Goal: Transaction & Acquisition: Download file/media

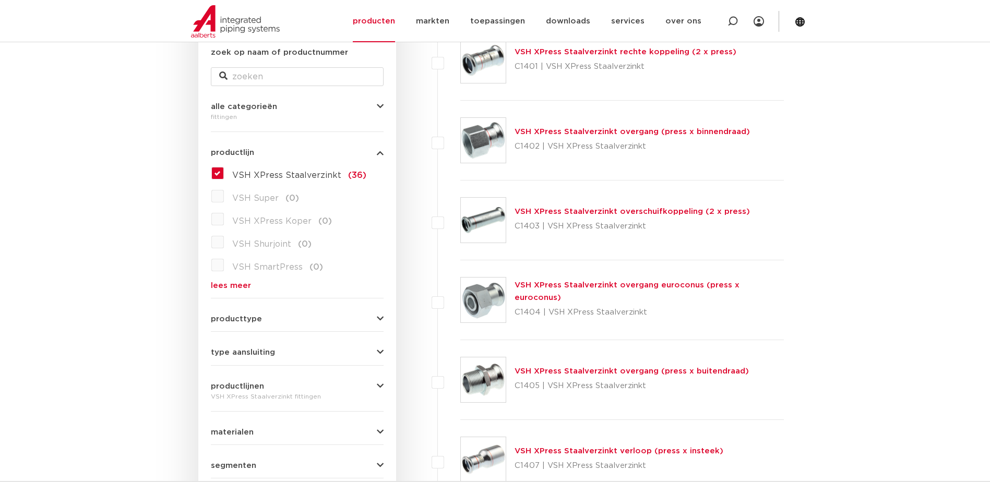
scroll to position [209, 0]
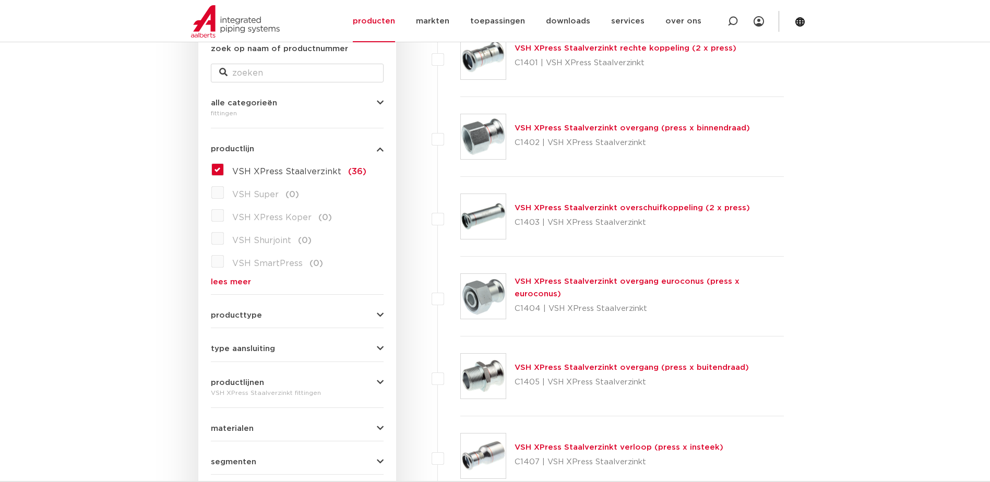
click at [377, 313] on icon "button" at bounding box center [380, 316] width 7 height 8
click at [383, 349] on icon "button" at bounding box center [380, 349] width 7 height 8
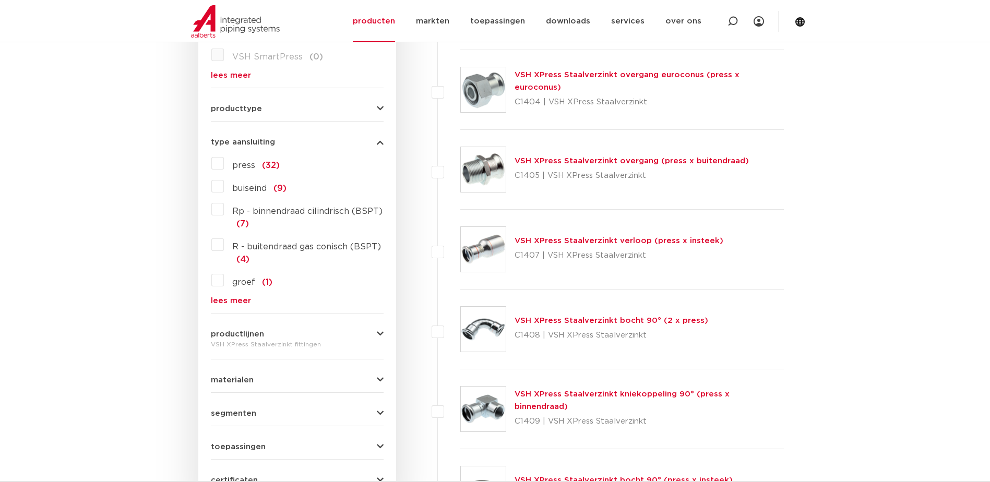
scroll to position [417, 0]
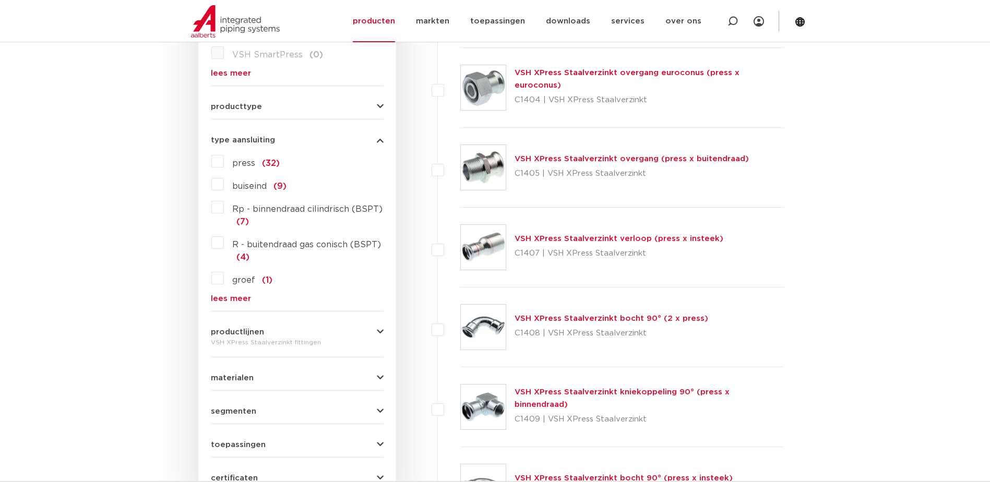
click at [377, 376] on icon "button" at bounding box center [380, 378] width 7 height 8
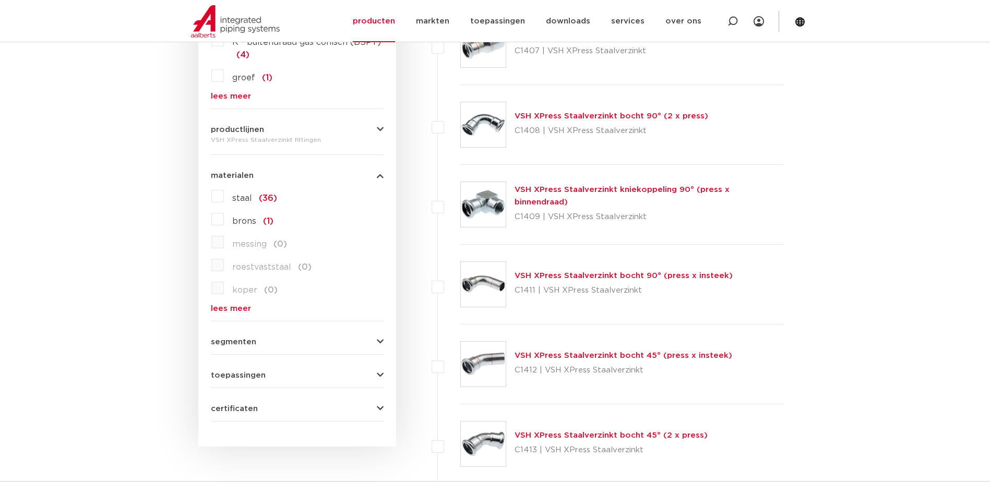
scroll to position [626, 0]
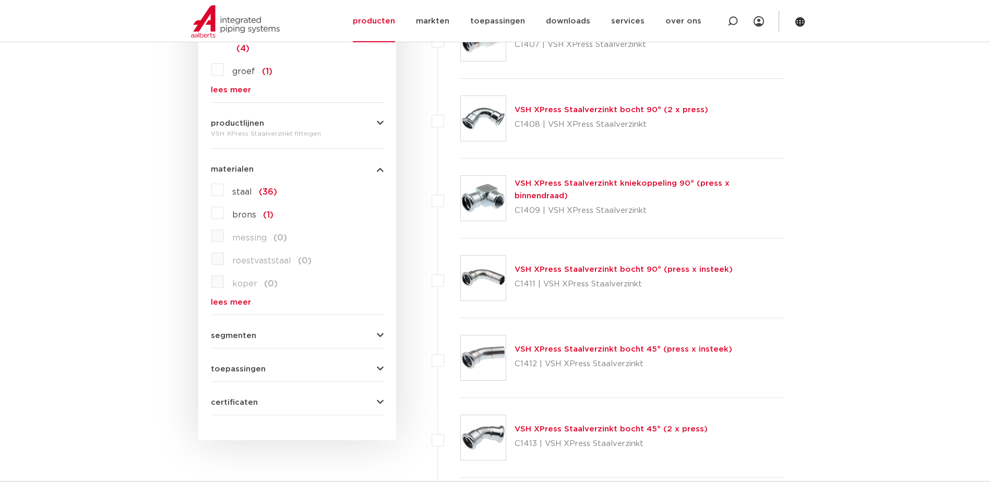
click at [382, 367] on icon "button" at bounding box center [380, 369] width 7 height 8
click at [224, 411] on label "perslucht (35)" at bounding box center [260, 412] width 73 height 17
click at [0, 0] on input "perslucht (35)" at bounding box center [0, 0] width 0 height 0
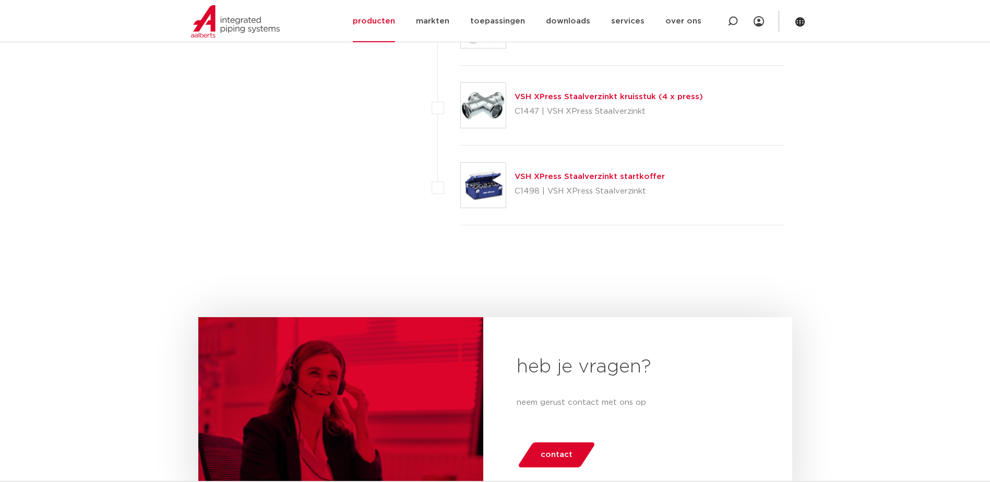
scroll to position [2714, 0]
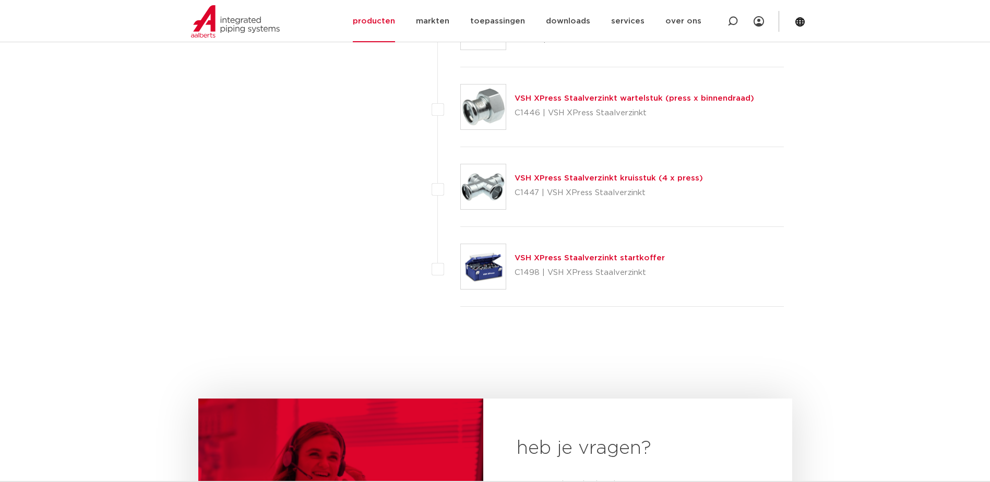
click at [560, 260] on link "VSH XPress Staalverzinkt startkoffer" at bounding box center [590, 258] width 150 height 8
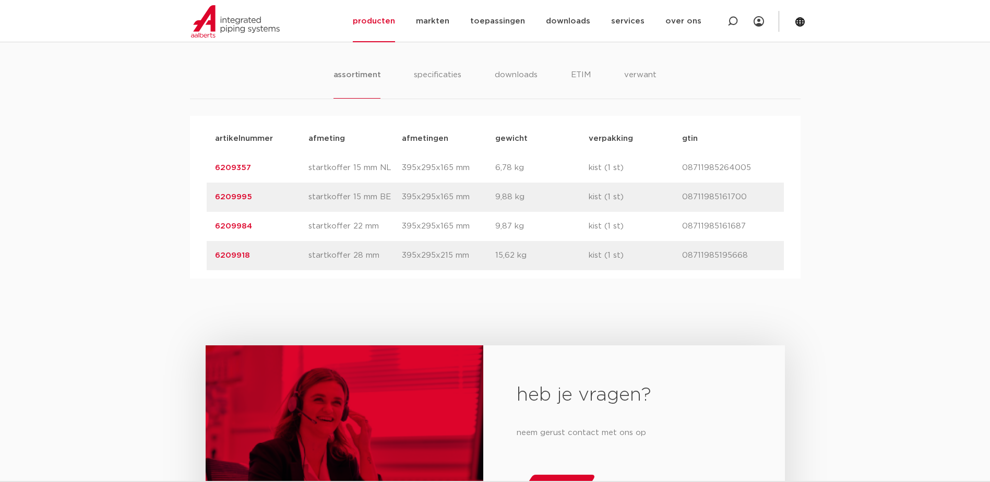
scroll to position [626, 0]
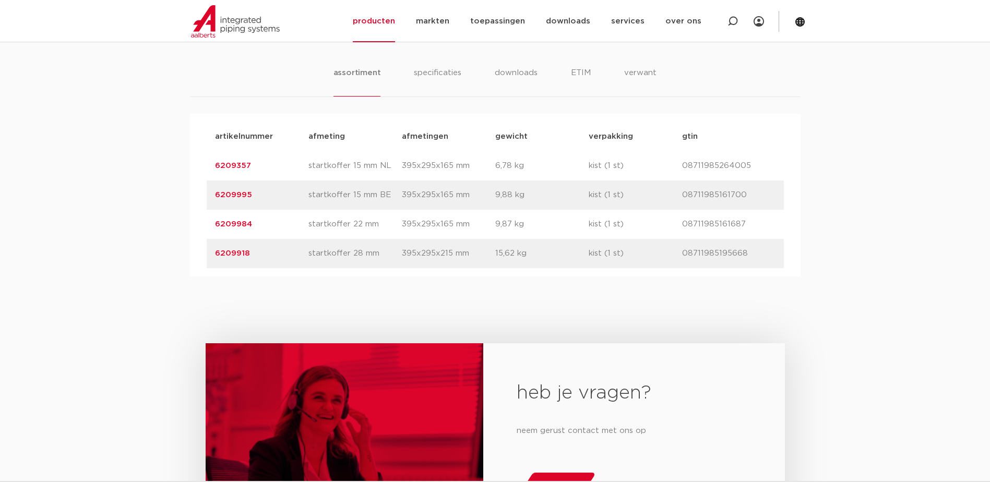
click at [228, 224] on link "6209984" at bounding box center [233, 224] width 37 height 8
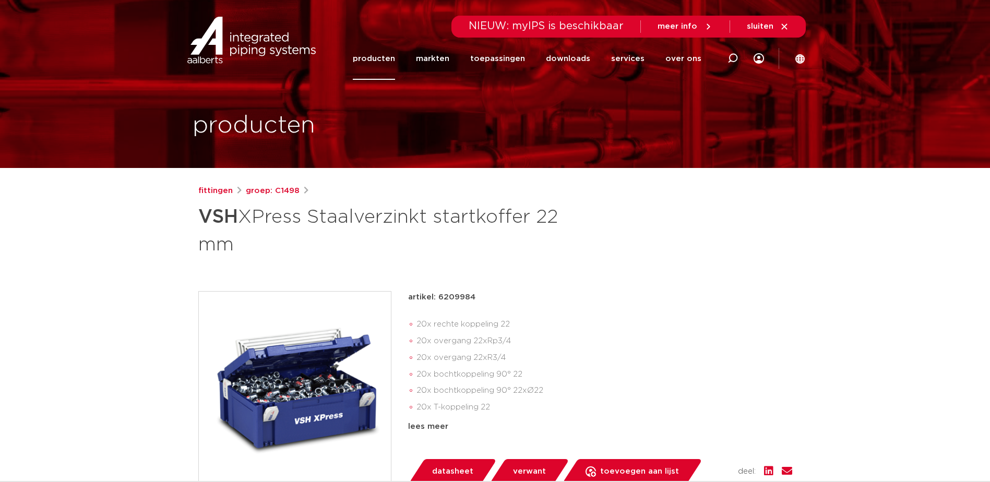
click at [297, 346] on img at bounding box center [295, 388] width 192 height 192
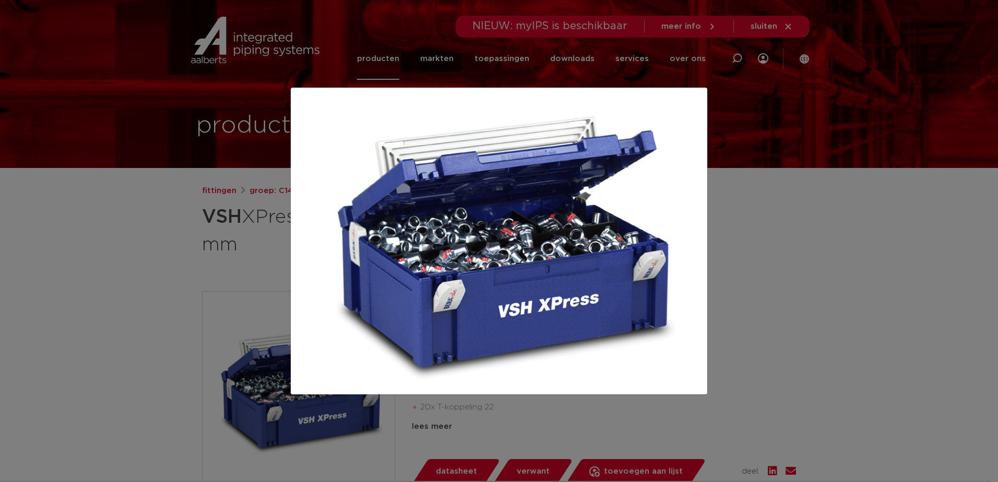
click at [136, 288] on div at bounding box center [499, 241] width 998 height 482
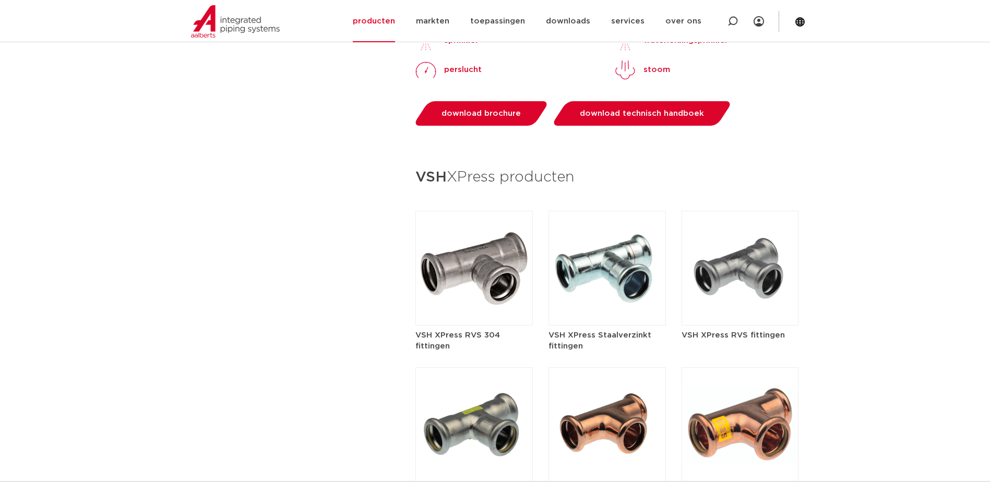
scroll to position [1148, 0]
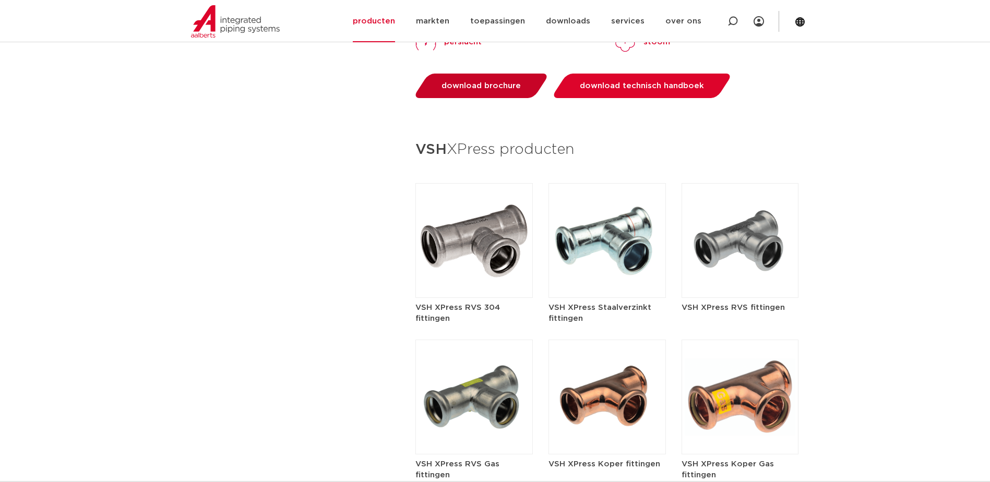
click at [487, 75] on link "download brochure" at bounding box center [481, 86] width 137 height 25
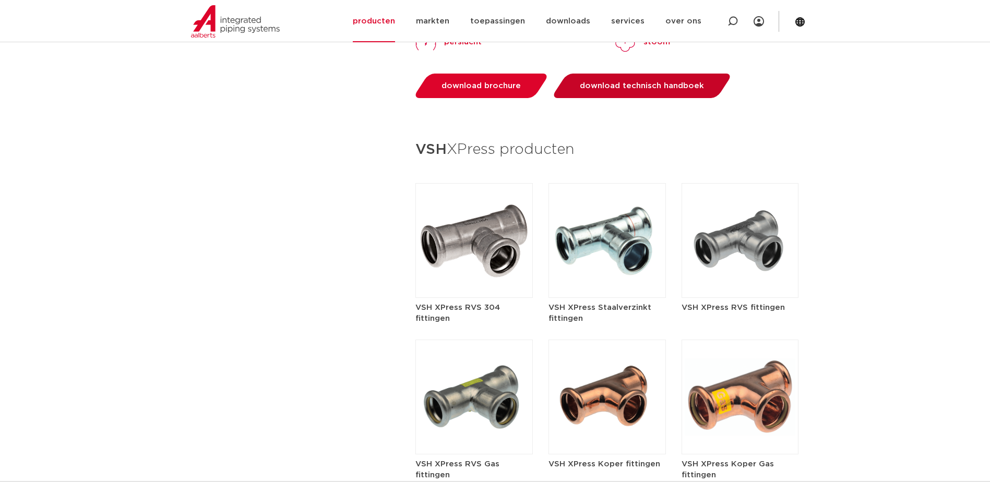
click at [637, 82] on span "download technisch handboek" at bounding box center [642, 86] width 124 height 8
